Goal: Transaction & Acquisition: Purchase product/service

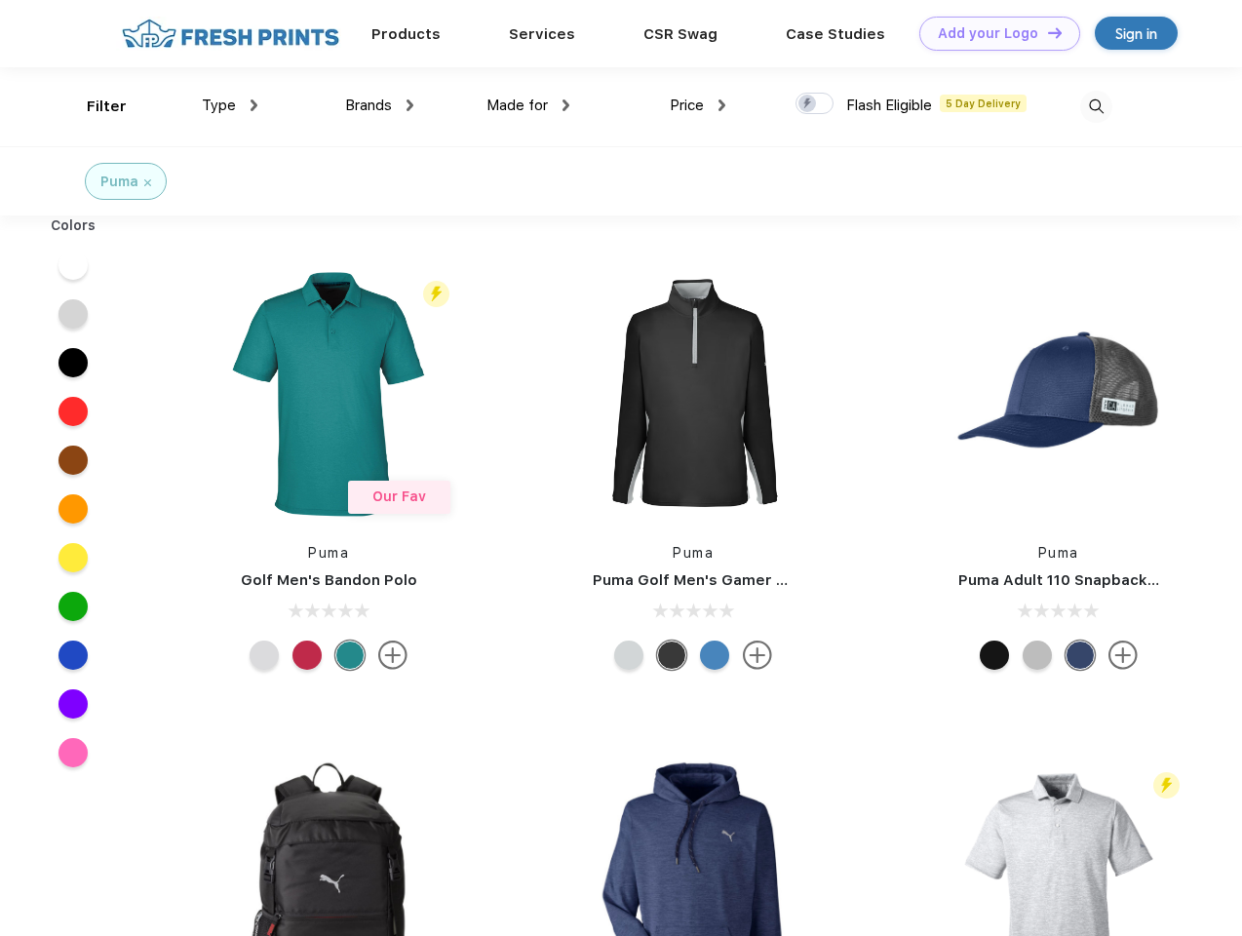
click at [993, 33] on link "Add your Logo Design Tool" at bounding box center [999, 34] width 161 height 34
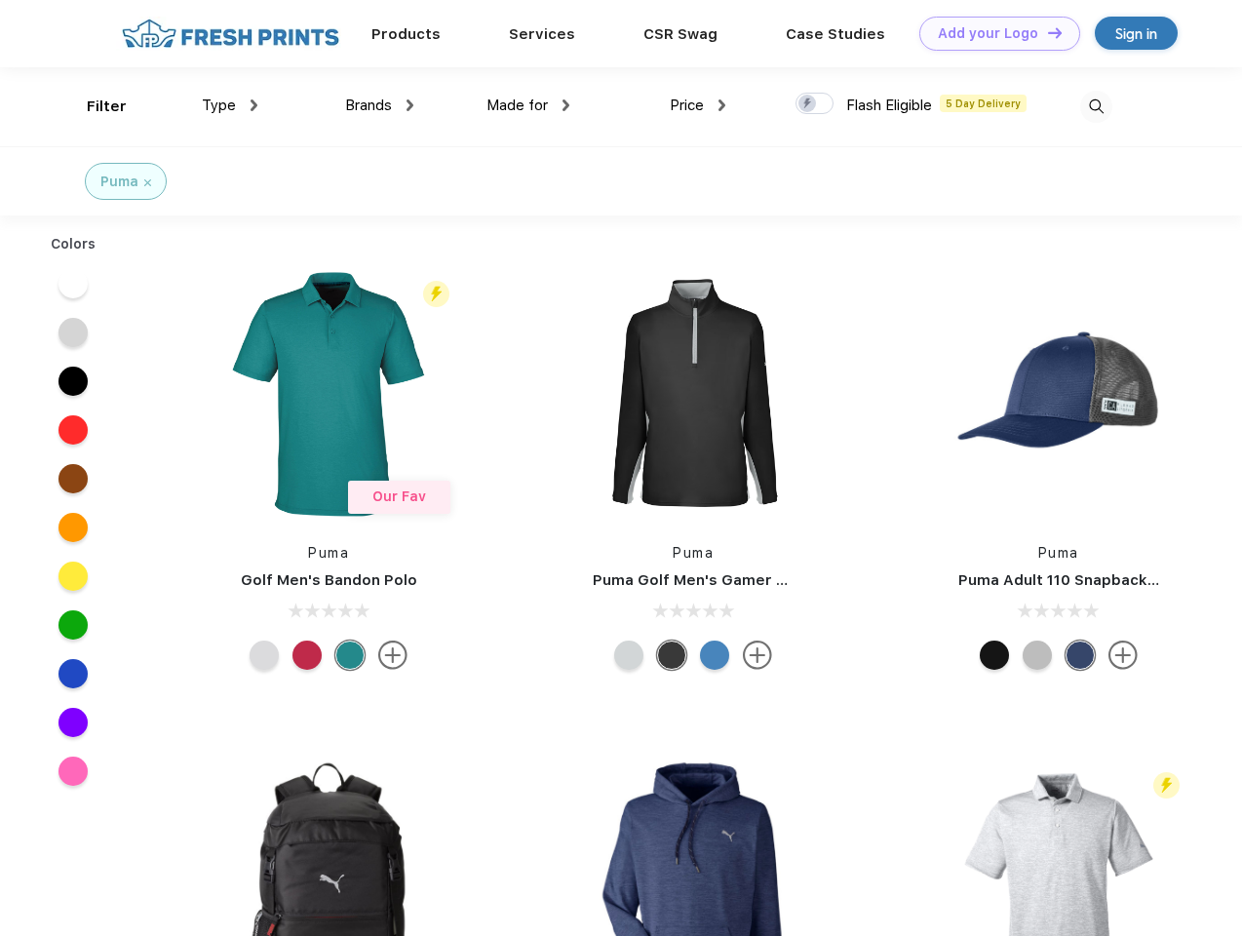
click at [0, 0] on div "Design Tool" at bounding box center [0, 0] width 0 height 0
click at [1046, 32] on link "Add your Logo Design Tool" at bounding box center [999, 34] width 161 height 34
click at [94, 106] on div "Filter" at bounding box center [107, 107] width 40 height 22
click at [230, 105] on span "Type" at bounding box center [219, 106] width 34 height 18
click at [379, 105] on span "Brands" at bounding box center [368, 106] width 47 height 18
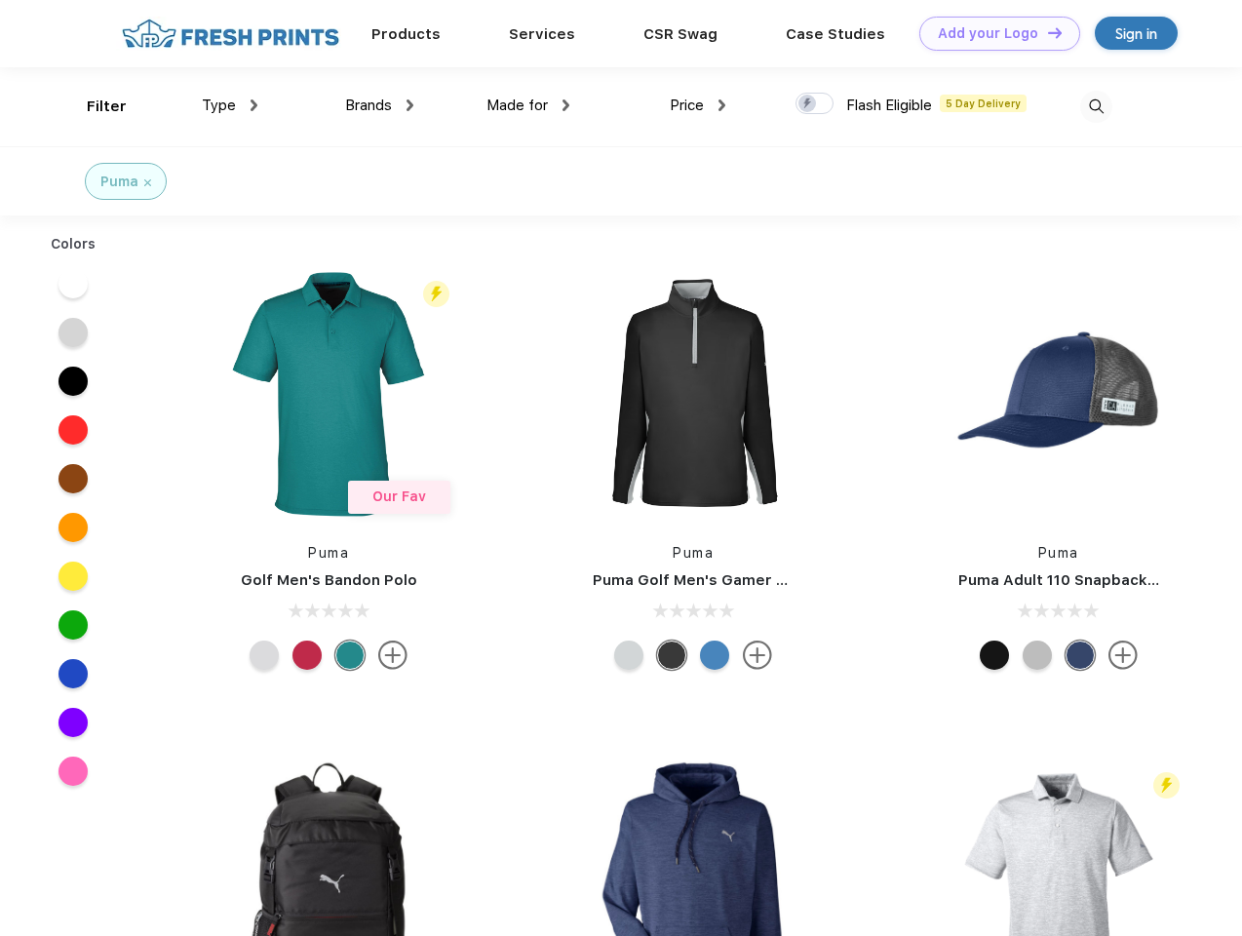
click at [528, 105] on span "Made for" at bounding box center [517, 106] width 61 height 18
click at [698, 105] on span "Price" at bounding box center [687, 106] width 34 height 18
click at [815, 104] on div at bounding box center [815, 103] width 38 height 21
click at [808, 104] on input "checkbox" at bounding box center [802, 98] width 13 height 13
click at [1096, 106] on img at bounding box center [1096, 107] width 32 height 32
